Goal: Check status

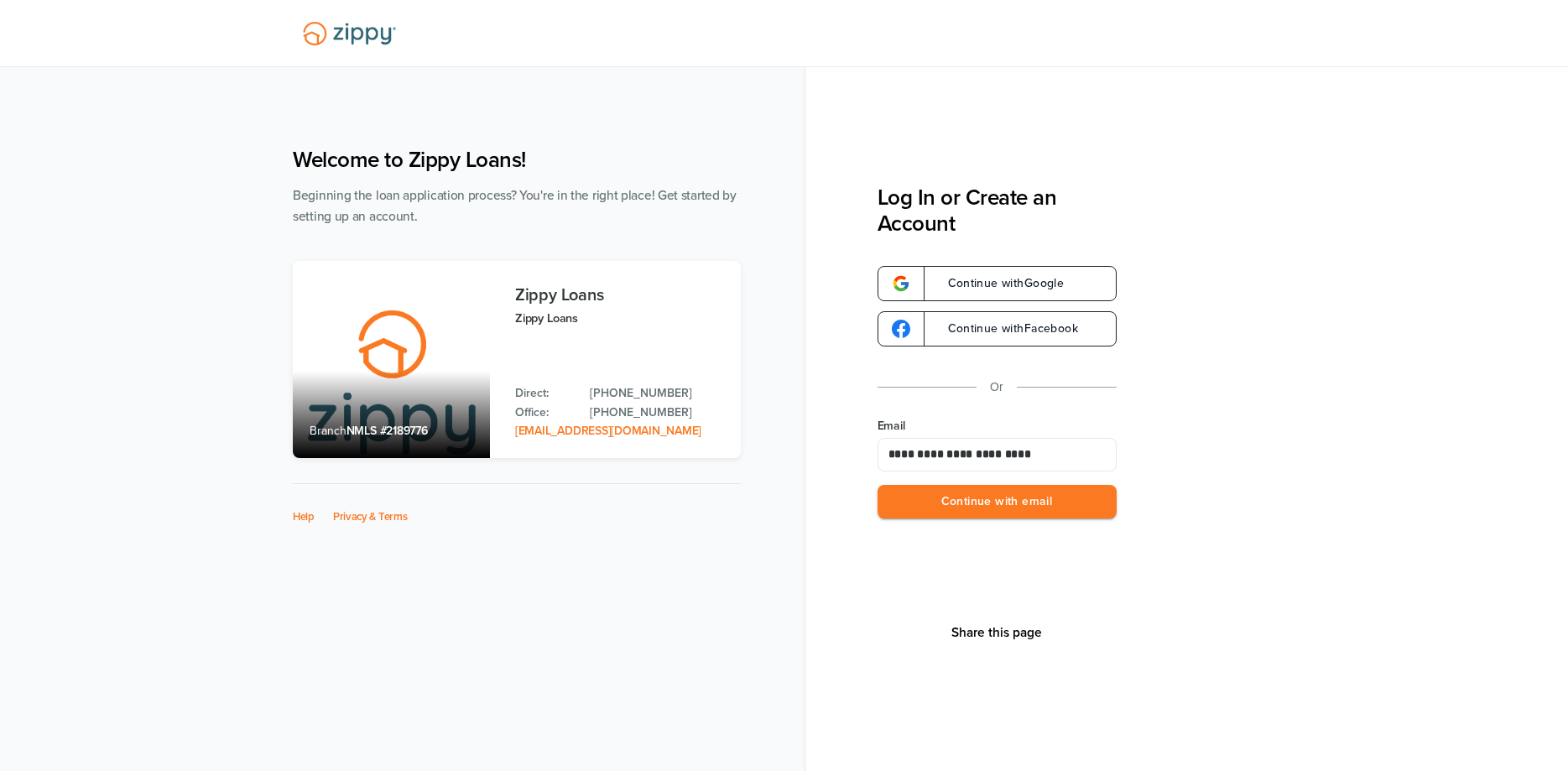
type input "**********"
drag, startPoint x: 668, startPoint y: 530, endPoint x: 793, endPoint y: 517, distance: 125.7
click at [668, 530] on div "Help Privacy & Terms" at bounding box center [516, 527] width 448 height 87
click at [994, 502] on button "Continue with email" at bounding box center [996, 502] width 239 height 35
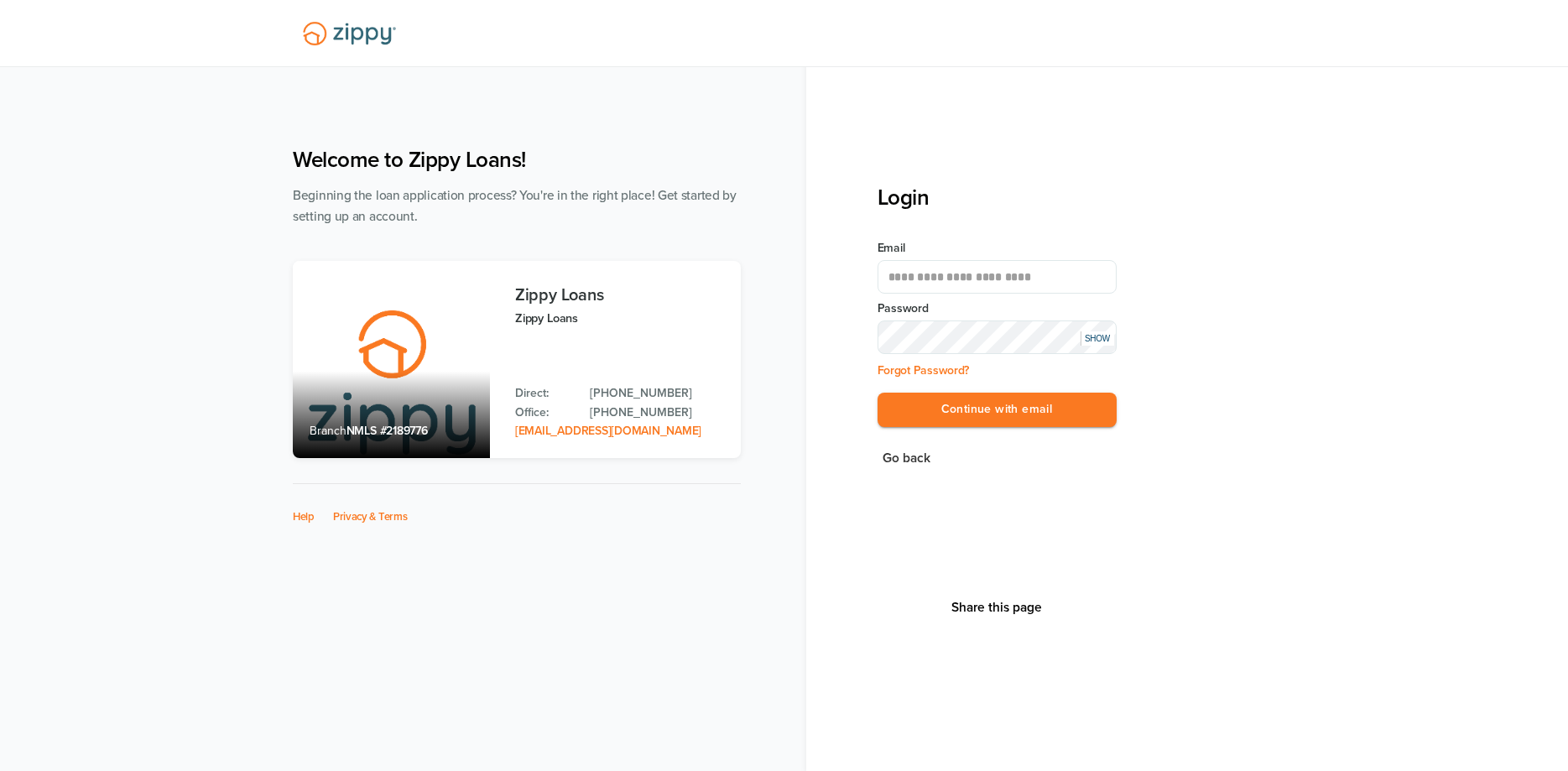
click at [877, 393] on button "Continue with email" at bounding box center [996, 410] width 239 height 35
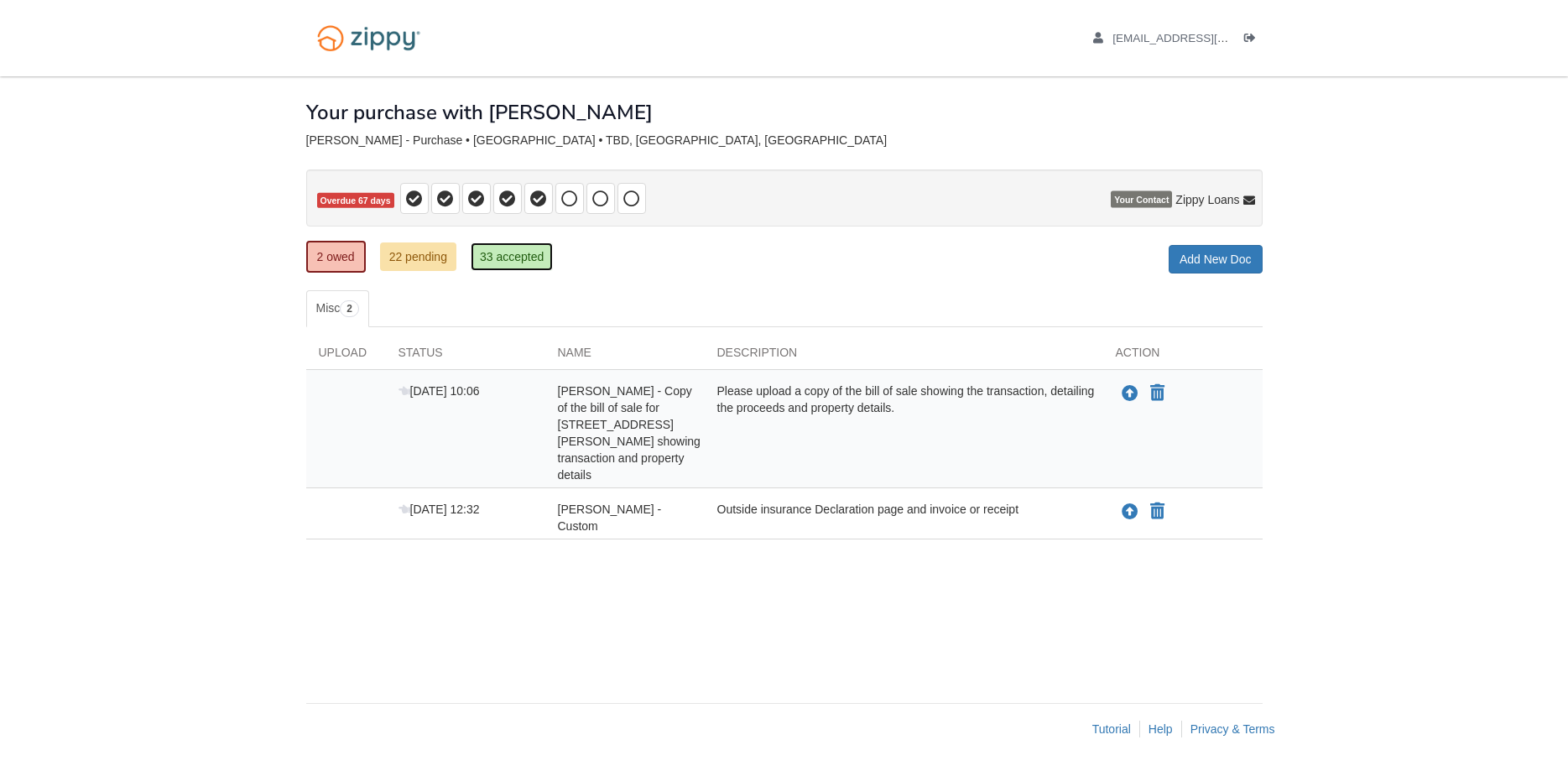
click at [492, 257] on link "33 accepted" at bounding box center [511, 257] width 82 height 28
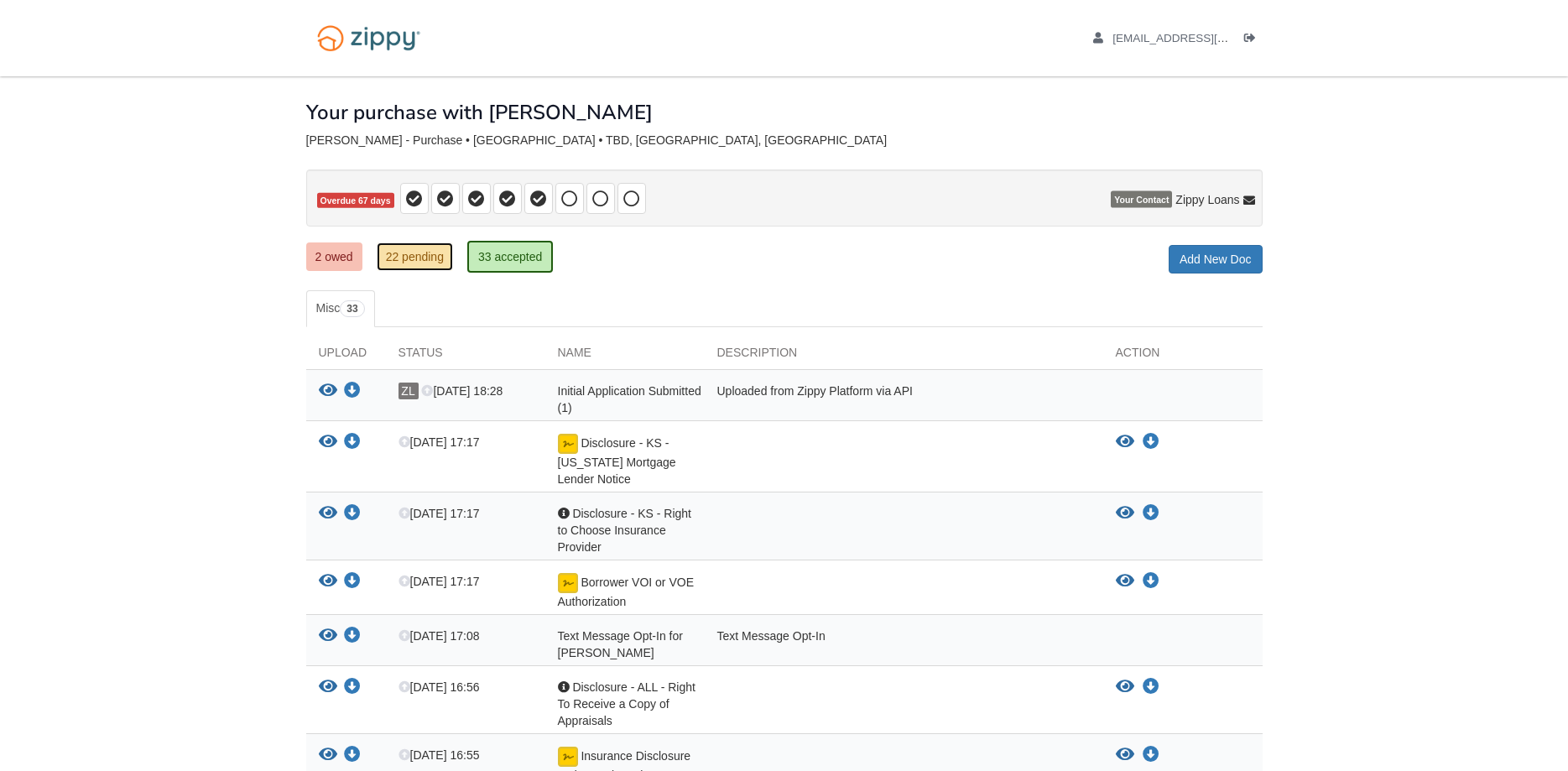
click at [407, 258] on link "22 pending" at bounding box center [415, 257] width 76 height 28
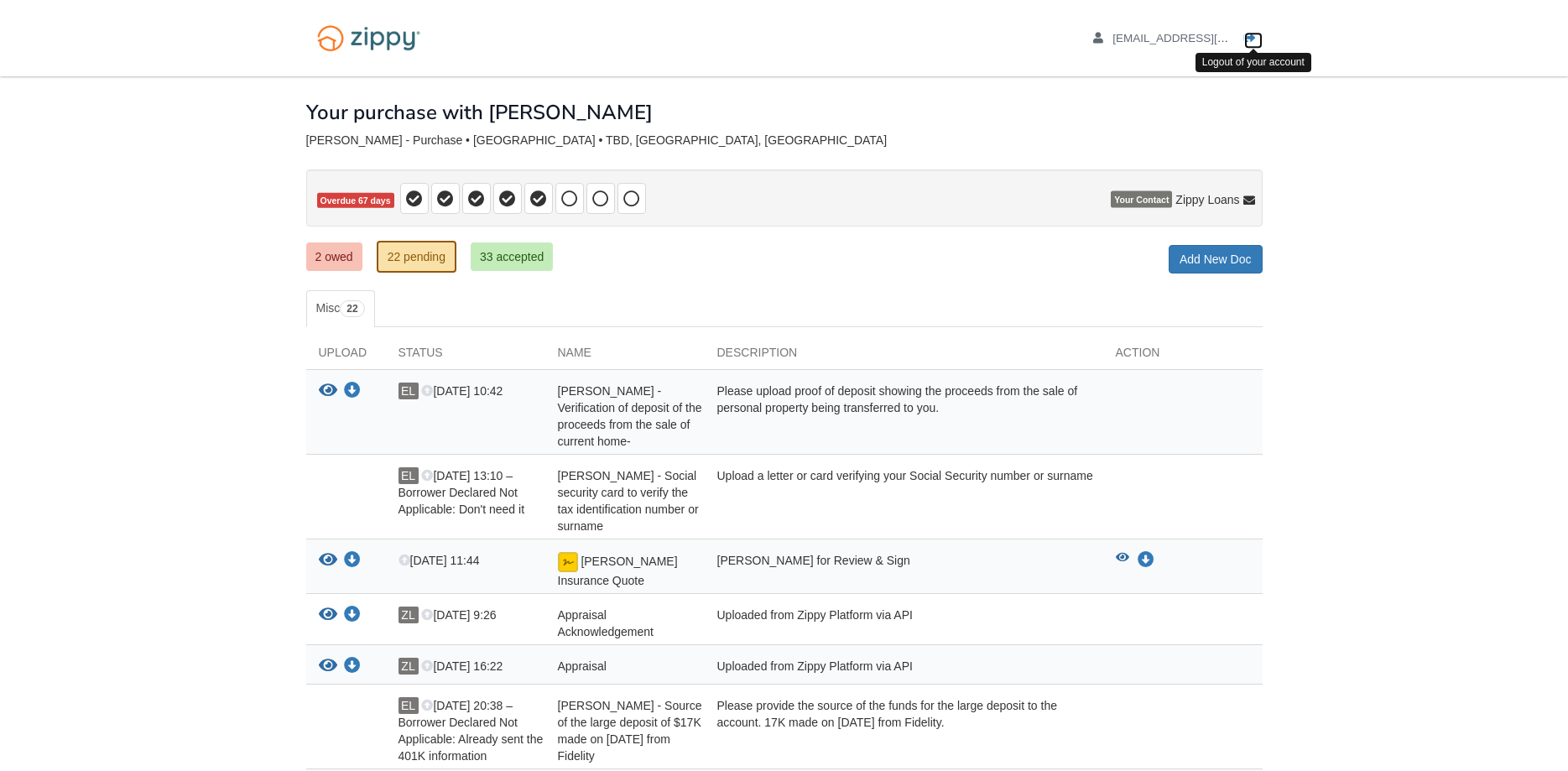
click at [1251, 39] on icon "Log out" at bounding box center [1249, 38] width 12 height 12
